Goal: Find specific page/section: Find specific page/section

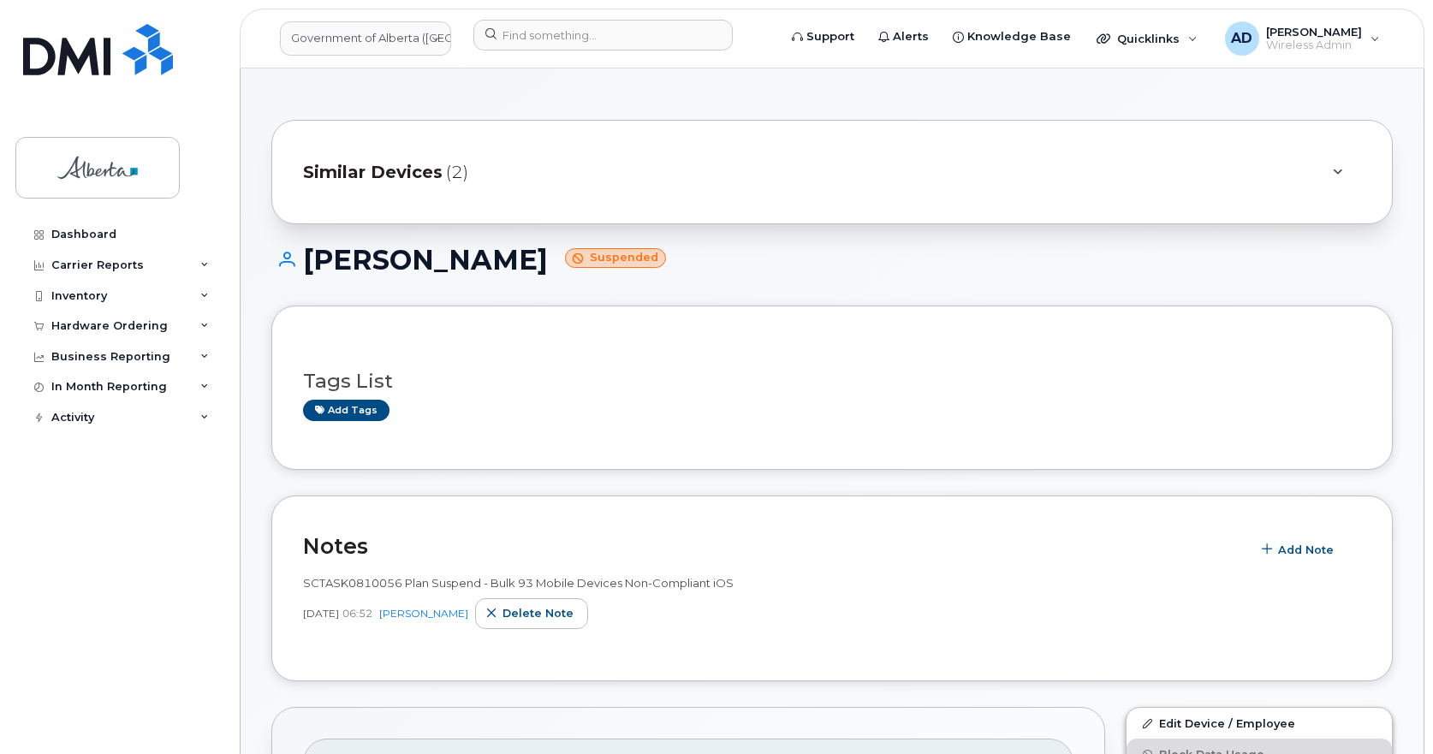
scroll to position [342, 0]
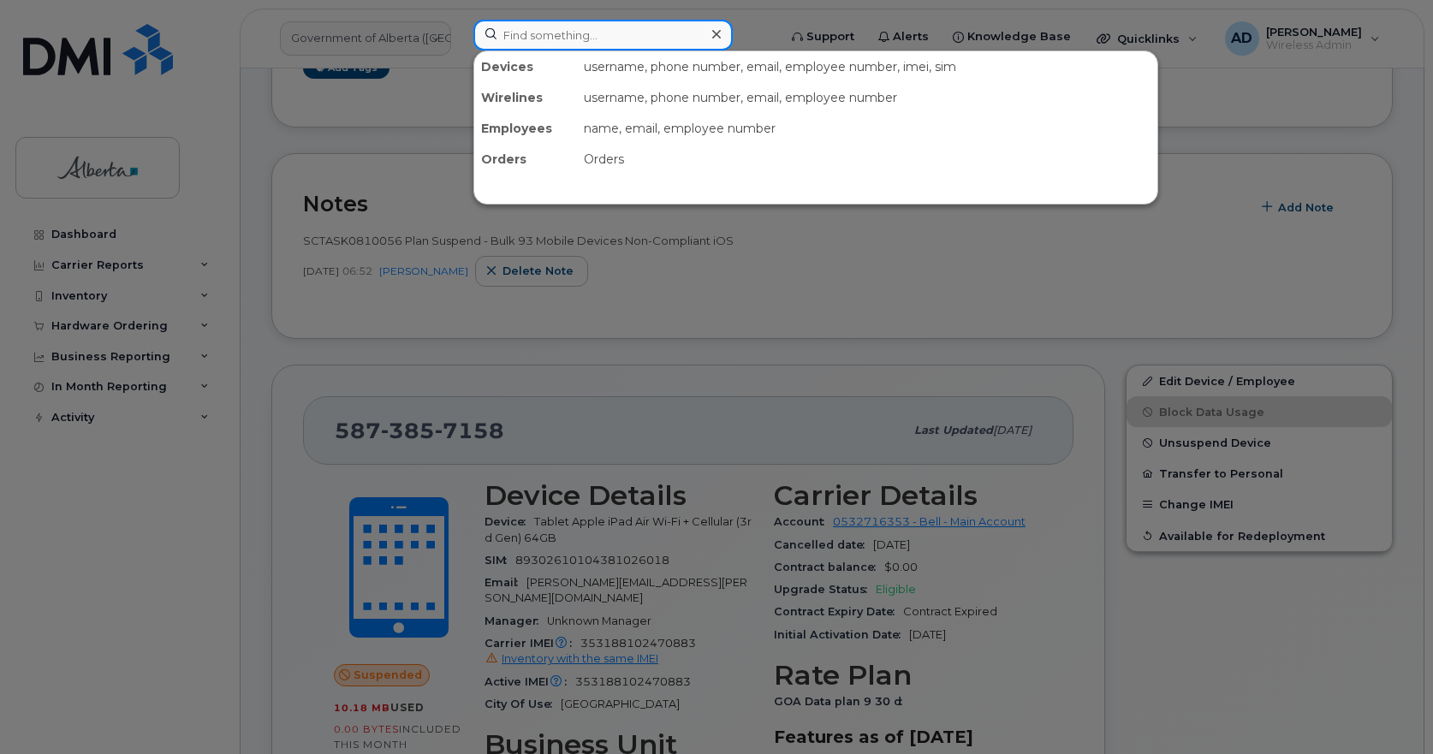
click at [599, 39] on input at bounding box center [602, 35] width 259 height 31
paste input "Tyrone Degenhardt"
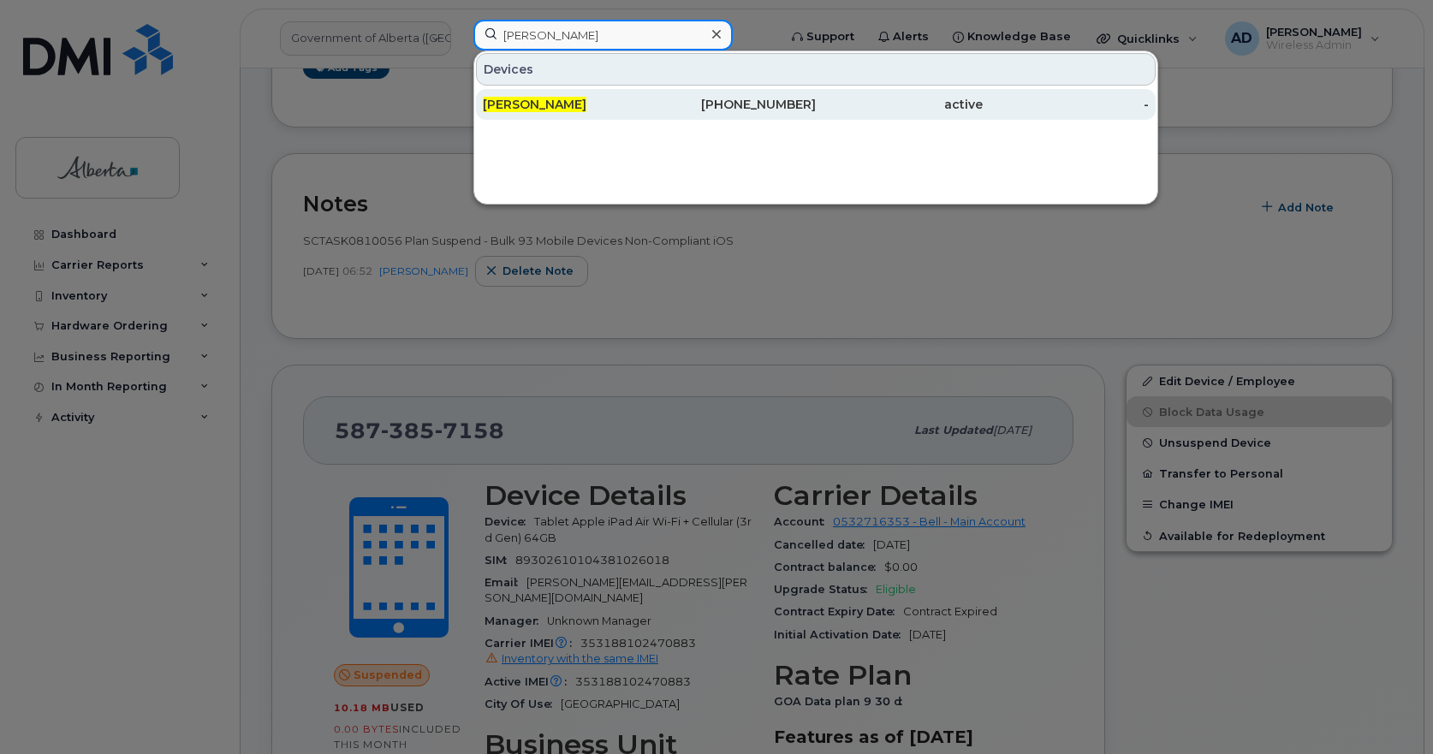
type input "Tyrone Degenhardt"
click at [529, 101] on span "Tyrone Degenhardt" at bounding box center [535, 104] width 104 height 15
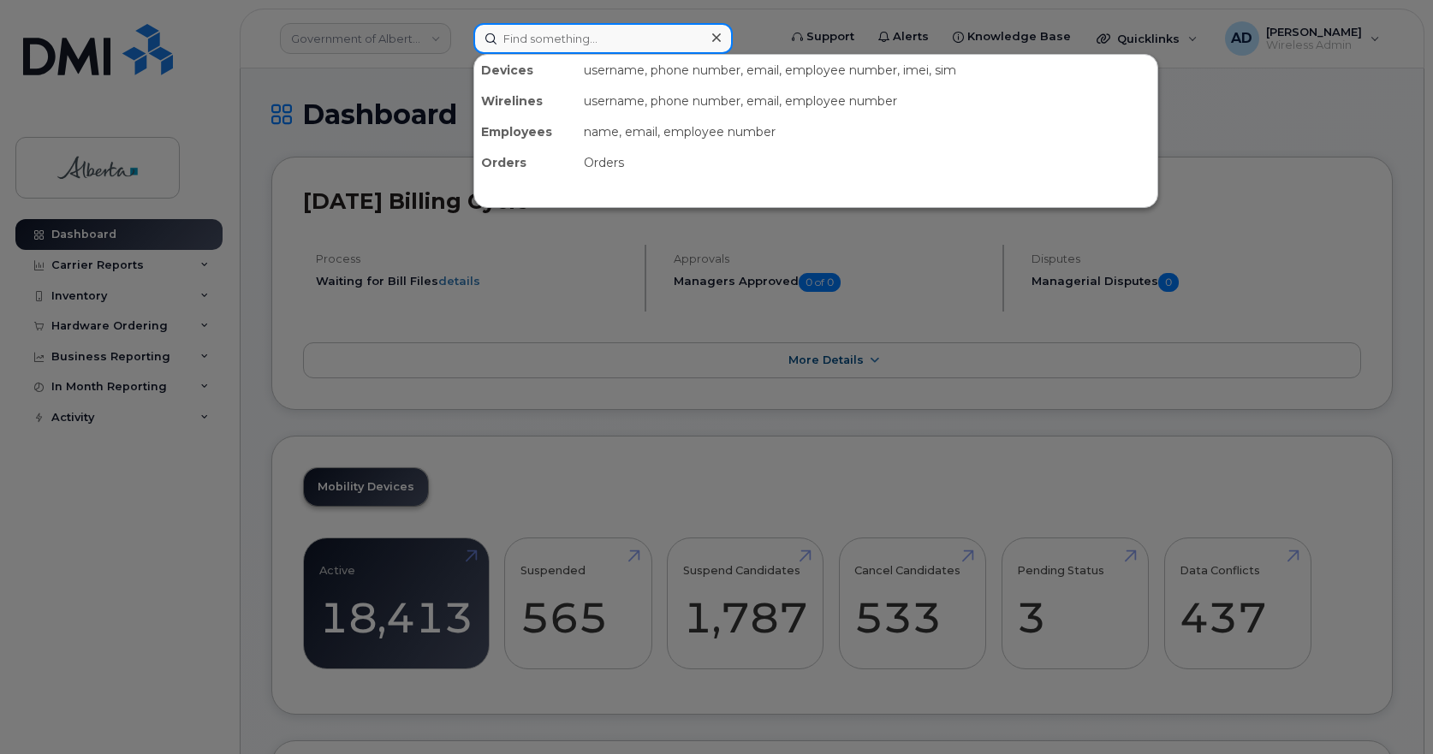
click at [624, 34] on input at bounding box center [602, 38] width 259 height 31
paste input "5873485228"
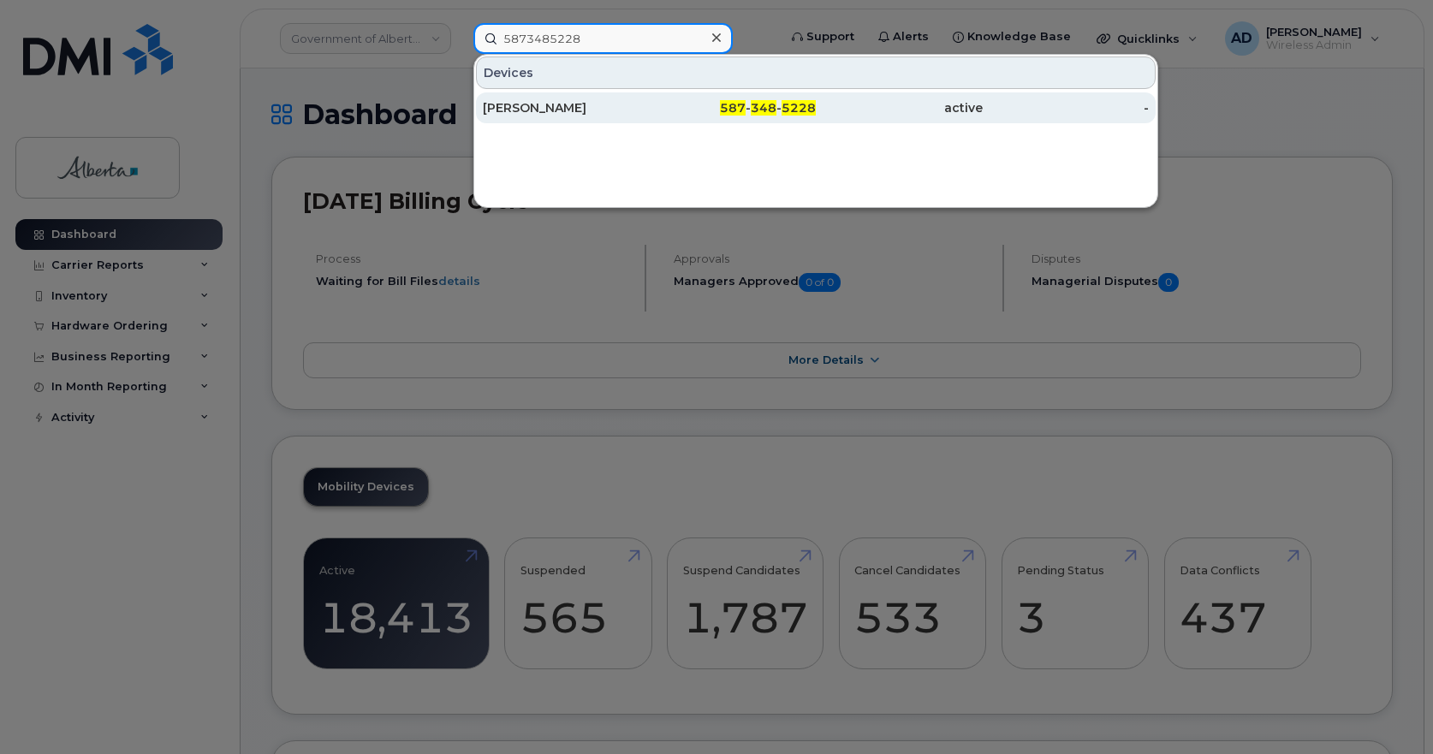
type input "5873485228"
click at [650, 98] on div "Stacy Davidson" at bounding box center [733, 107] width 167 height 31
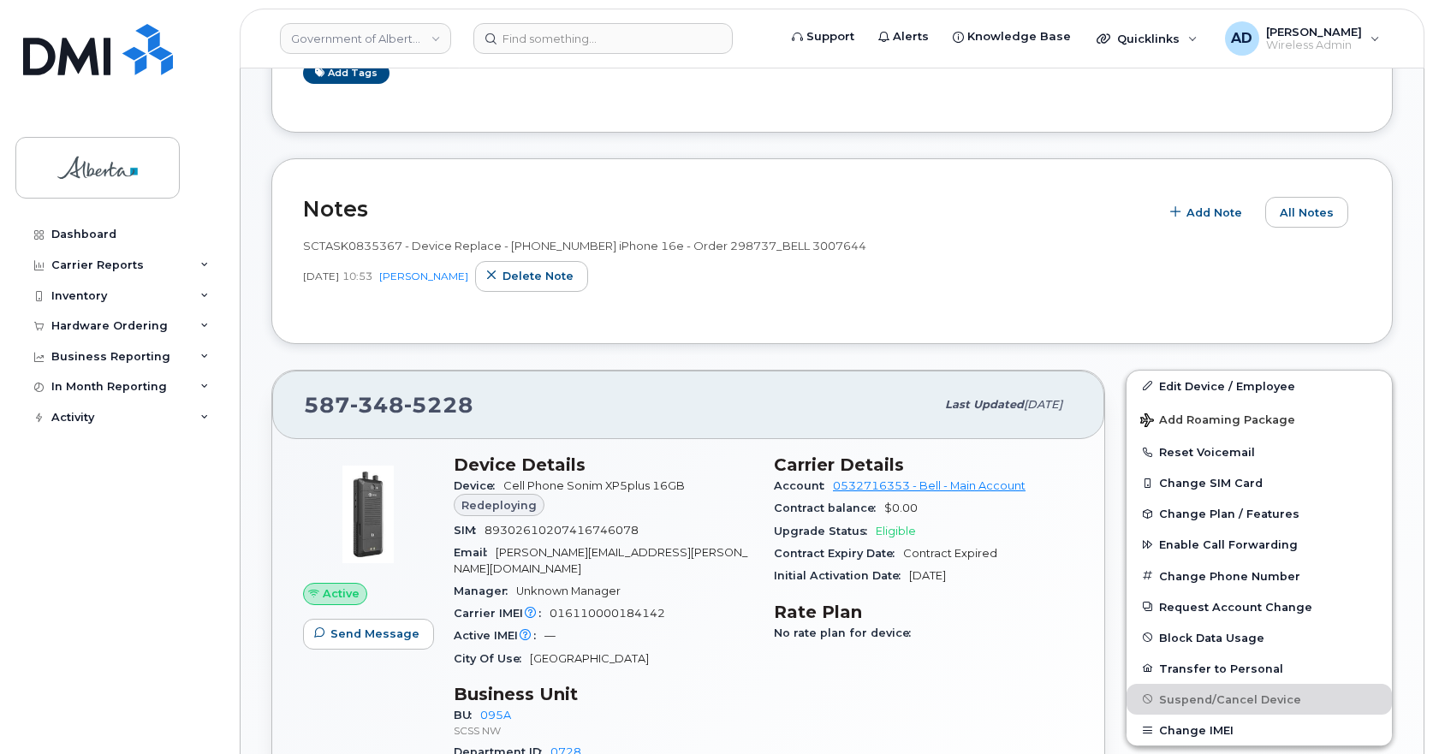
scroll to position [150, 0]
